Goal: Task Accomplishment & Management: Manage account settings

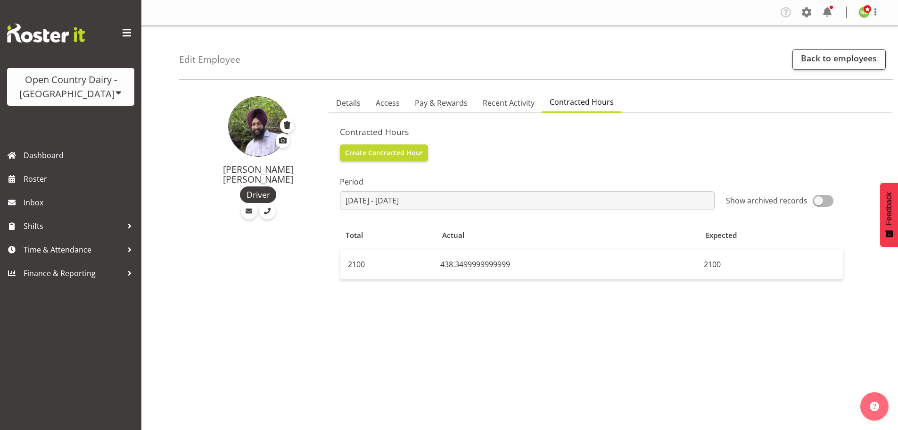
select select "803"
select select "1054"
select select "TimelineWeek"
click at [355, 98] on span "Details" at bounding box center [348, 102] width 25 height 11
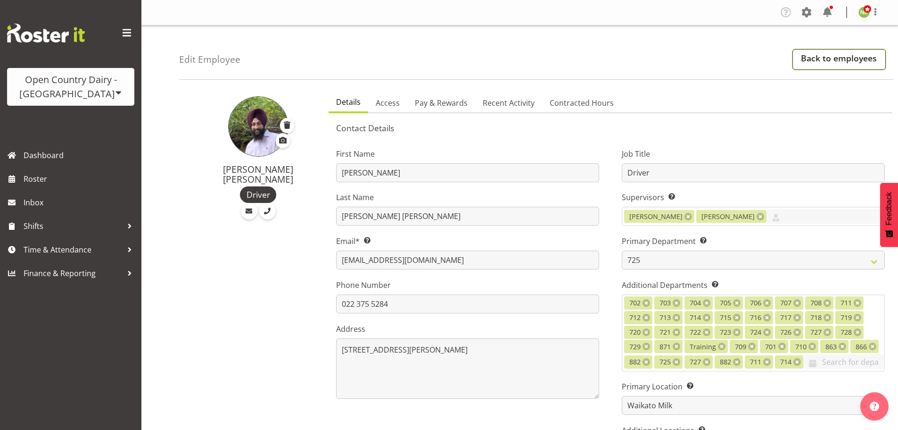
click at [828, 55] on link "Back to employees" at bounding box center [839, 59] width 93 height 21
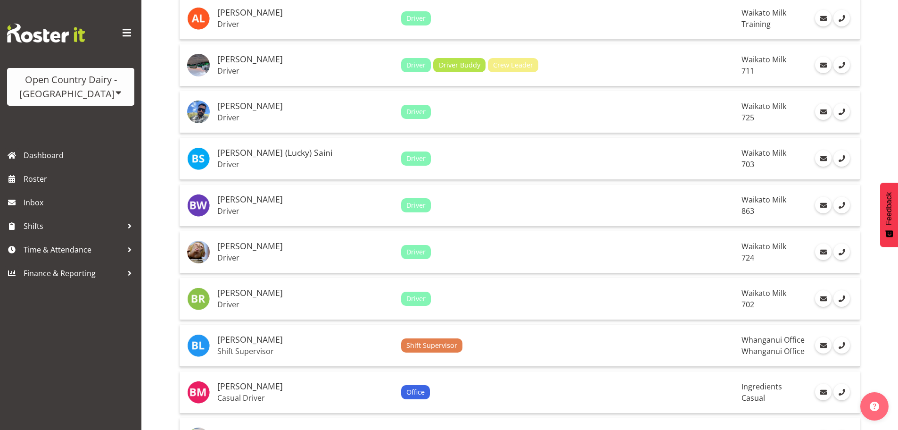
scroll to position [660, 0]
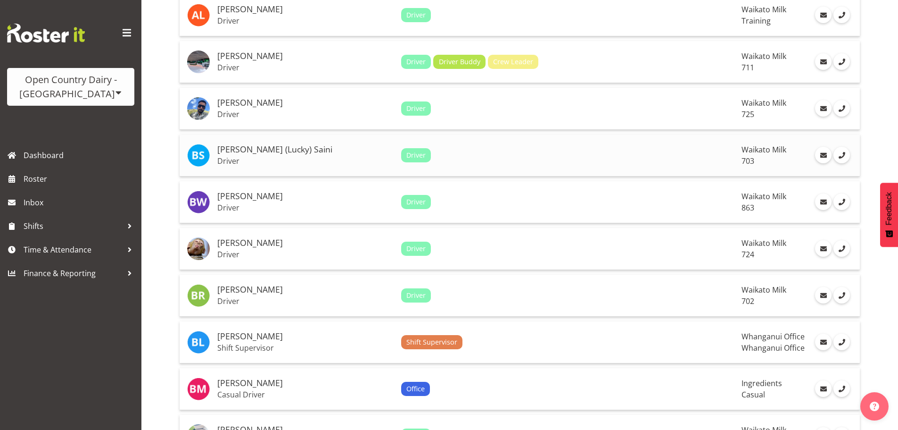
click at [296, 150] on h5 "Bhupinder (Lucky) Saini" at bounding box center [305, 149] width 176 height 9
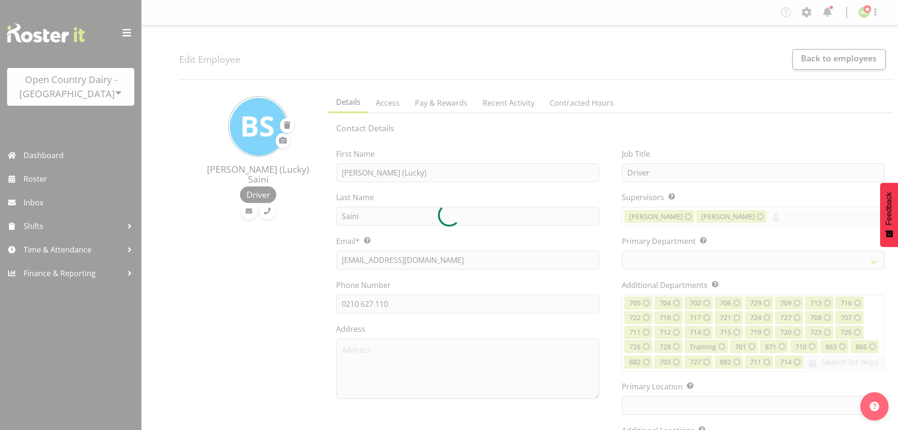
select select "TimelineWeek"
select select
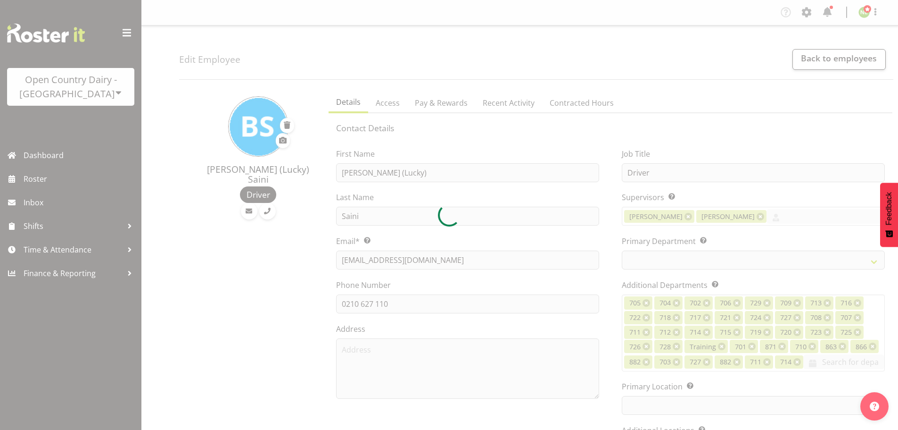
select select
select select "1054"
select select "710"
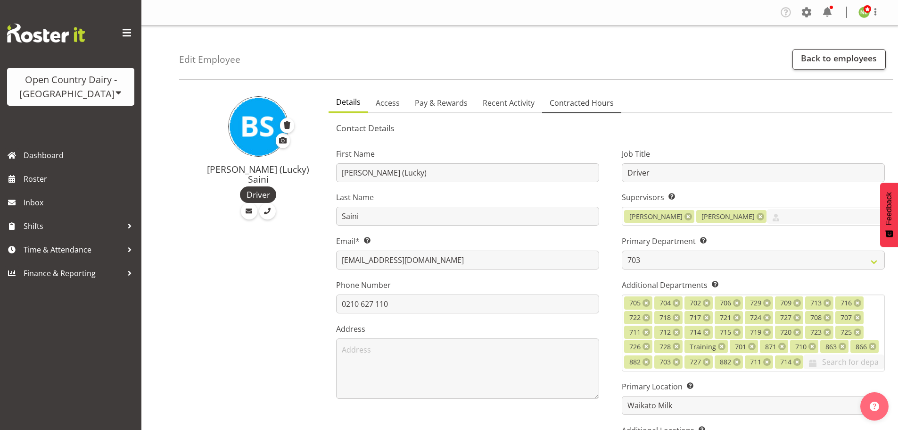
click at [592, 99] on span "Contracted Hours" at bounding box center [582, 102] width 64 height 11
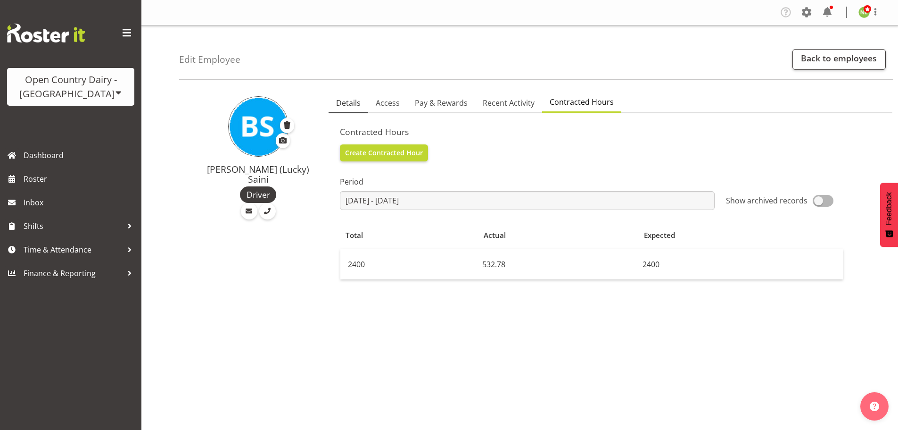
click at [348, 100] on span "Details" at bounding box center [348, 102] width 25 height 11
